Goal: Use online tool/utility: Utilize a website feature to perform a specific function

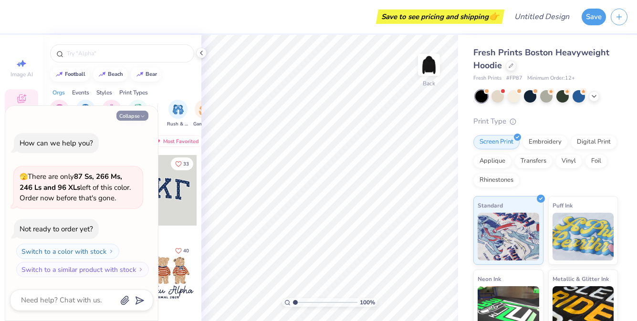
click at [141, 115] on icon "button" at bounding box center [143, 117] width 6 height 6
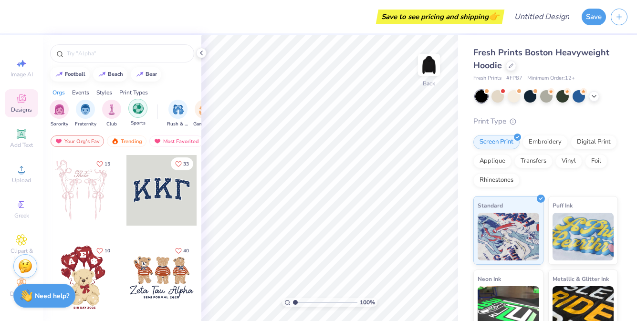
click at [134, 115] on div "filter for Sports" at bounding box center [137, 108] width 19 height 19
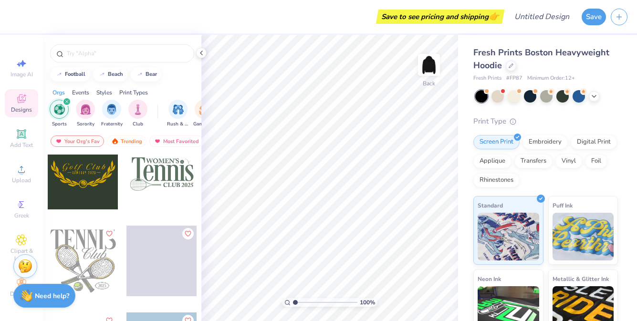
scroll to position [1806, 0]
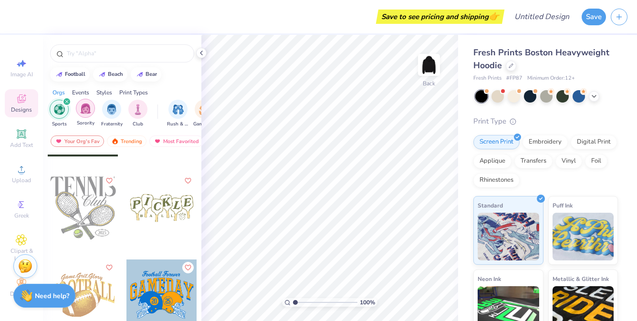
click at [84, 114] on div "filter for Sorority" at bounding box center [85, 108] width 19 height 19
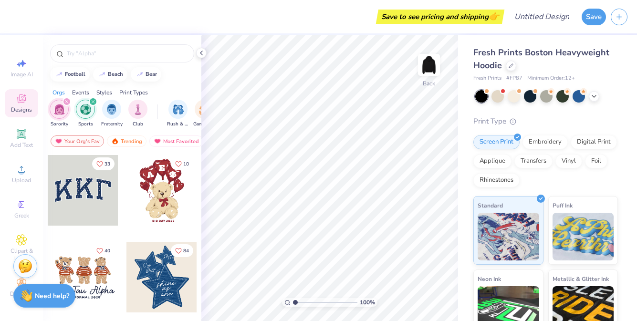
click at [93, 103] on icon "filter for Sports" at bounding box center [93, 102] width 4 height 4
click at [63, 100] on div "filter for Sorority" at bounding box center [67, 101] width 9 height 9
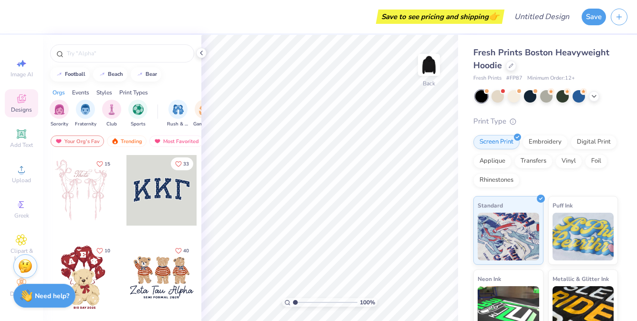
click at [105, 93] on div "Styles" at bounding box center [104, 92] width 16 height 9
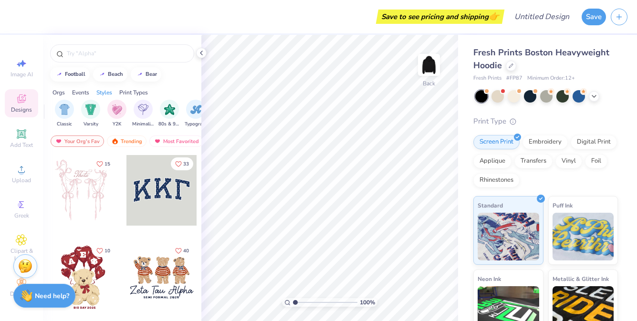
scroll to position [0, 500]
click at [127, 93] on div "Print Types" at bounding box center [133, 92] width 29 height 9
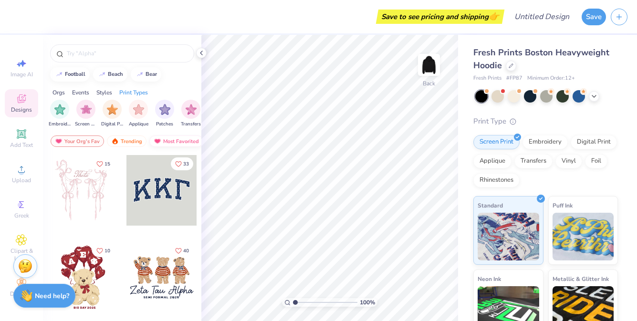
scroll to position [0, 776]
click at [554, 136] on div "Embroidery" at bounding box center [545, 141] width 45 height 14
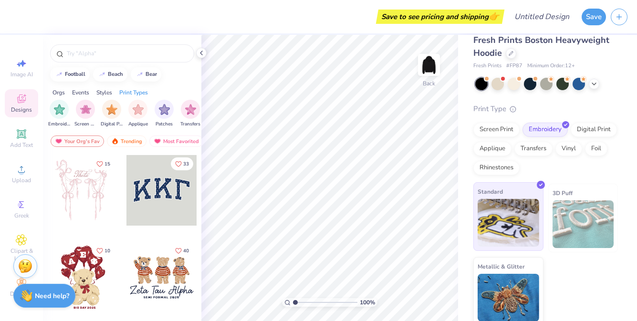
scroll to position [17, 0]
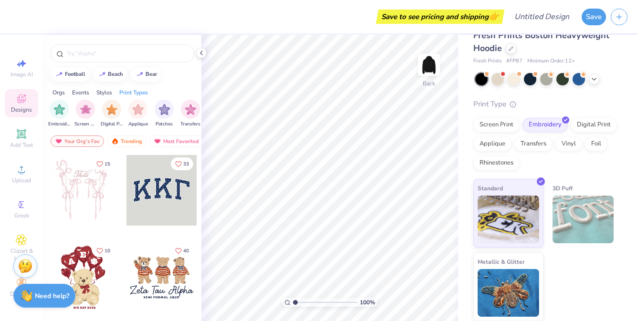
click at [493, 151] on div "Screen Print Embroidery Digital Print Applique Transfers Vinyl Foil Rhinestones" at bounding box center [545, 144] width 145 height 52
click at [488, 146] on div "Applique" at bounding box center [492, 143] width 38 height 14
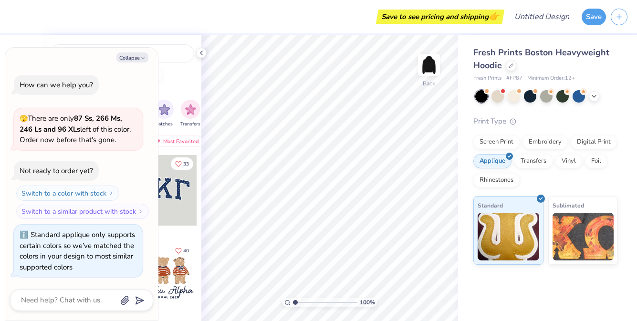
click at [525, 153] on div "Screen Print Embroidery Digital Print Applique Transfers Vinyl Foil Rhinestones" at bounding box center [545, 161] width 145 height 52
click at [530, 159] on div "Transfers" at bounding box center [533, 160] width 38 height 14
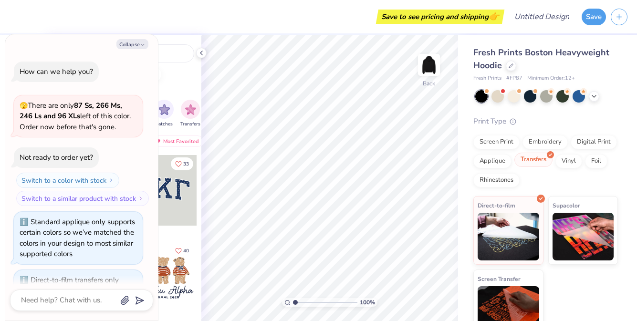
scroll to position [45, 0]
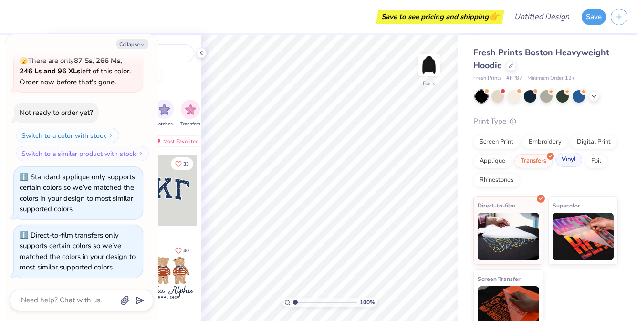
click at [562, 161] on div "Vinyl" at bounding box center [568, 160] width 27 height 14
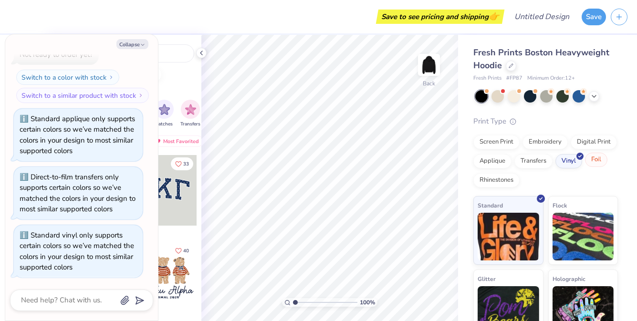
click at [587, 162] on div "Foil" at bounding box center [596, 160] width 22 height 14
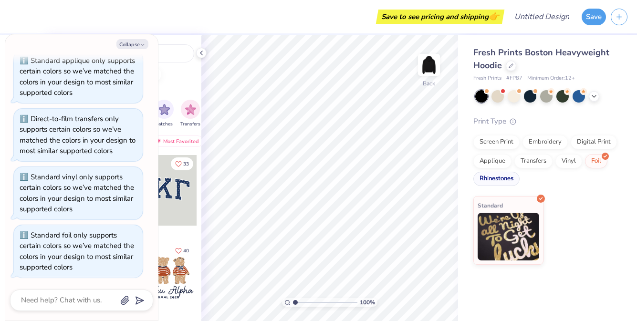
click at [494, 178] on div "Rhinestones" at bounding box center [496, 179] width 46 height 14
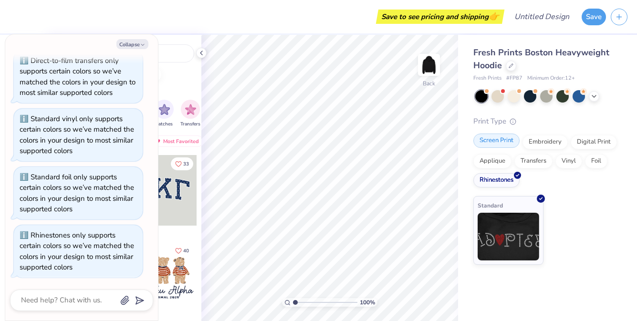
click at [492, 146] on div "Screen Print" at bounding box center [496, 141] width 46 height 14
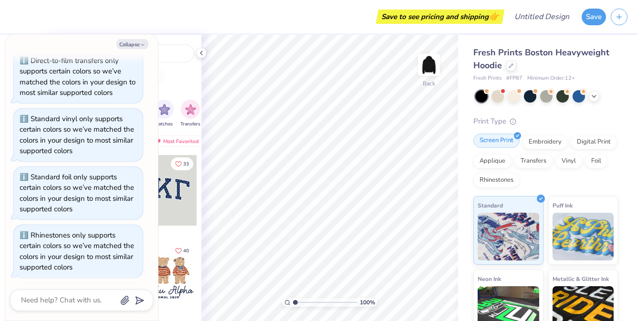
scroll to position [278, 0]
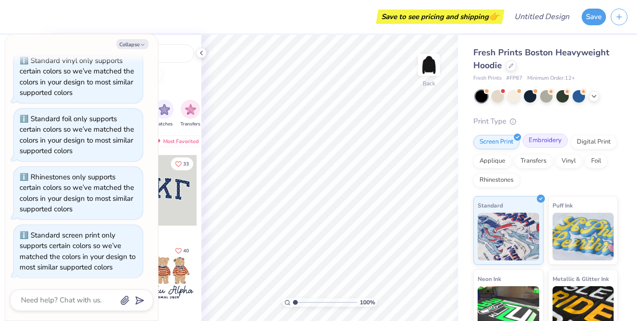
click at [539, 145] on div "Embroidery" at bounding box center [545, 141] width 45 height 14
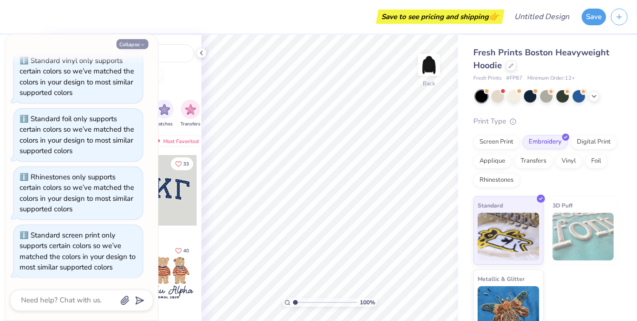
click at [144, 41] on button "Collapse" at bounding box center [132, 44] width 32 height 10
type textarea "x"
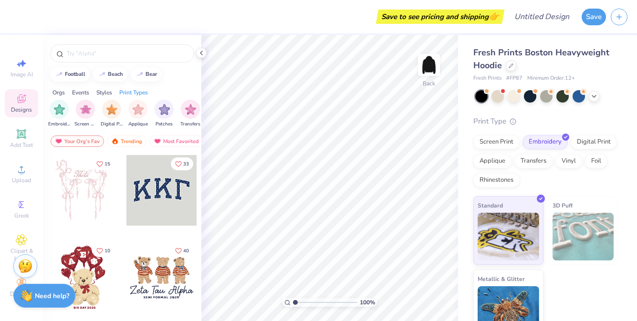
scroll to position [6, 0]
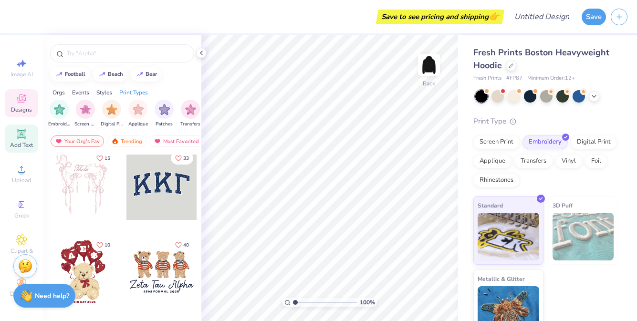
click at [15, 147] on span "Add Text" at bounding box center [21, 145] width 23 height 8
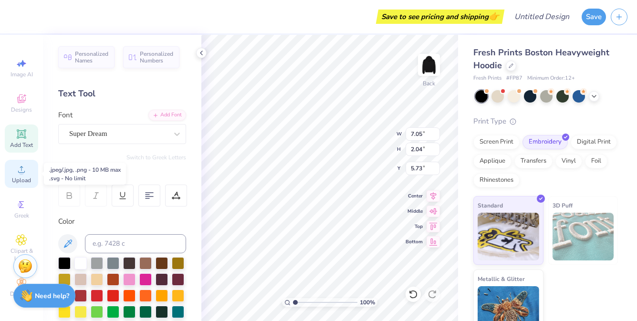
click at [21, 169] on icon at bounding box center [21, 169] width 11 height 11
click at [26, 209] on icon at bounding box center [21, 204] width 11 height 11
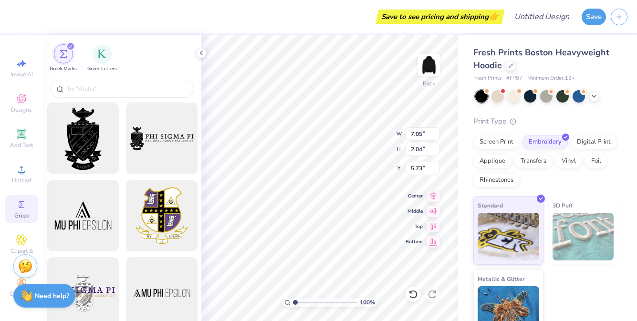
click at [22, 85] on div "Image AI Designs Add Text Upload Greek Clipart & logos Decorate" at bounding box center [21, 178] width 33 height 248
click at [26, 102] on icon at bounding box center [21, 98] width 11 height 11
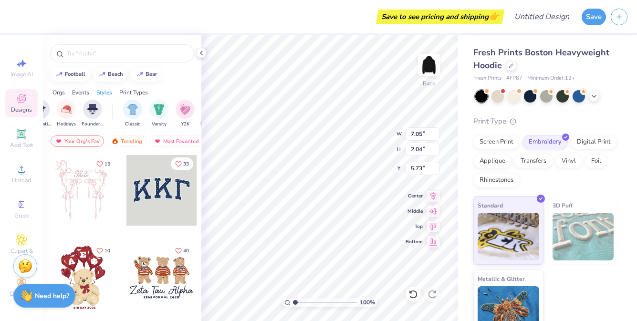
scroll to position [0, 489]
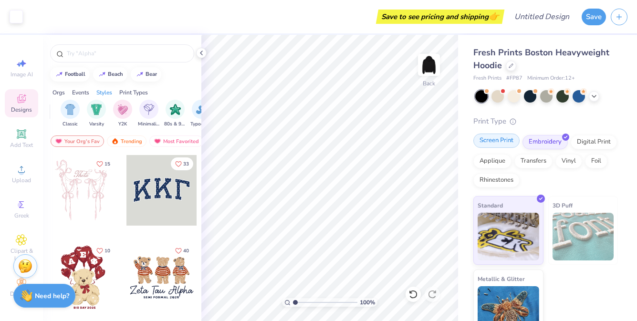
click at [501, 142] on div "Screen Print" at bounding box center [496, 141] width 46 height 14
